Goal: Navigation & Orientation: Find specific page/section

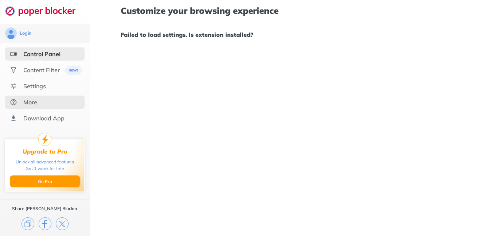
click at [41, 104] on div "More" at bounding box center [45, 102] width 80 height 13
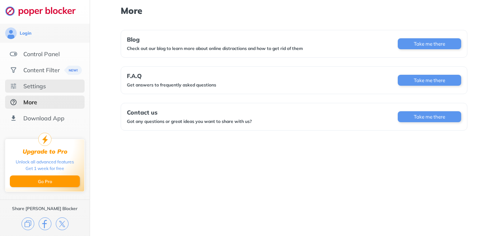
click at [42, 88] on div "Settings" at bounding box center [34, 85] width 23 height 7
